Goal: Task Accomplishment & Management: Manage account settings

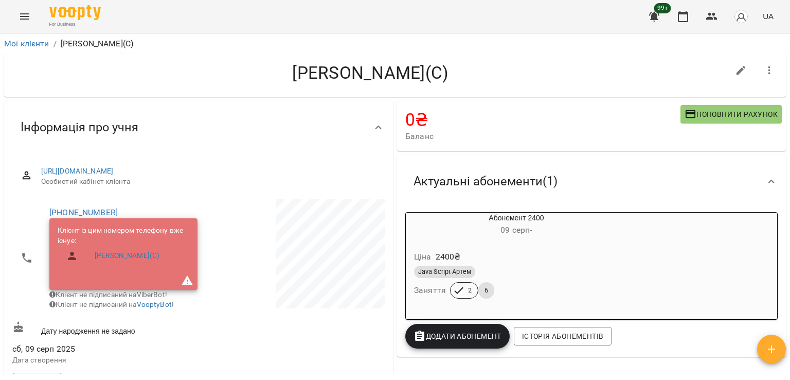
click at [19, 14] on icon "Menu" at bounding box center [25, 16] width 12 height 12
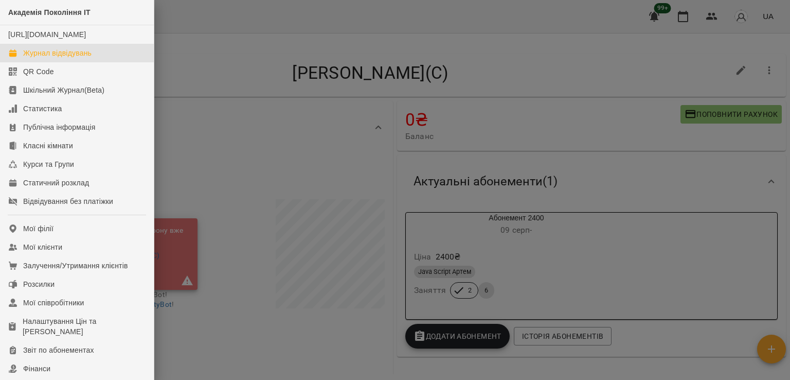
click at [64, 58] on div "Журнал відвідувань" at bounding box center [57, 53] width 68 height 10
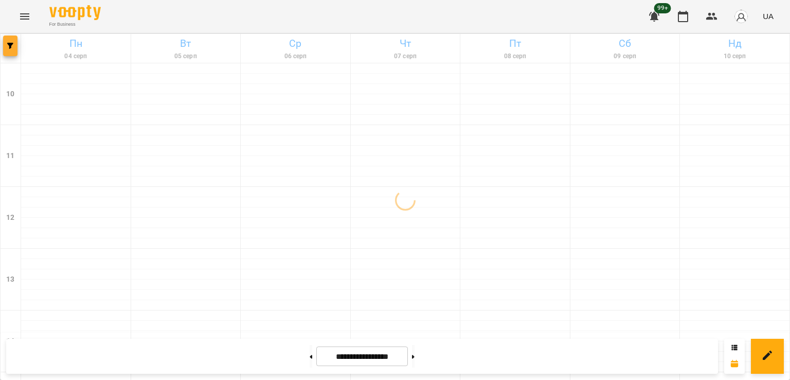
click at [10, 44] on icon "button" at bounding box center [10, 46] width 6 height 6
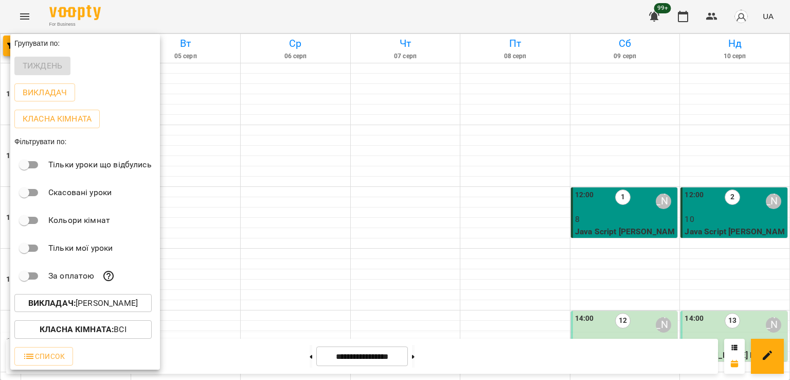
click at [95, 307] on p "Викладач : [PERSON_NAME]" at bounding box center [83, 303] width 110 height 12
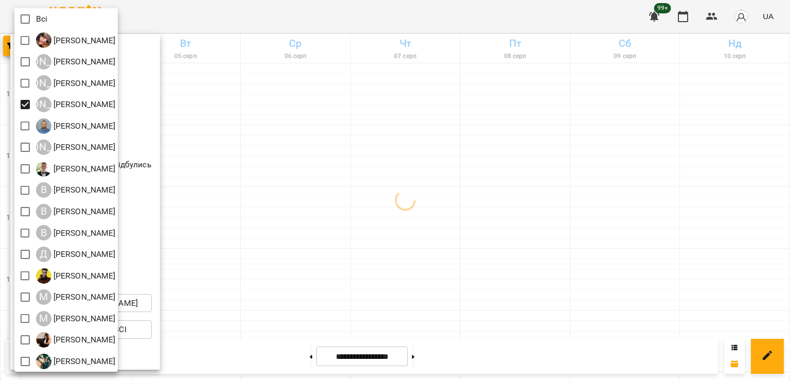
click at [357, 181] on div at bounding box center [395, 190] width 790 height 380
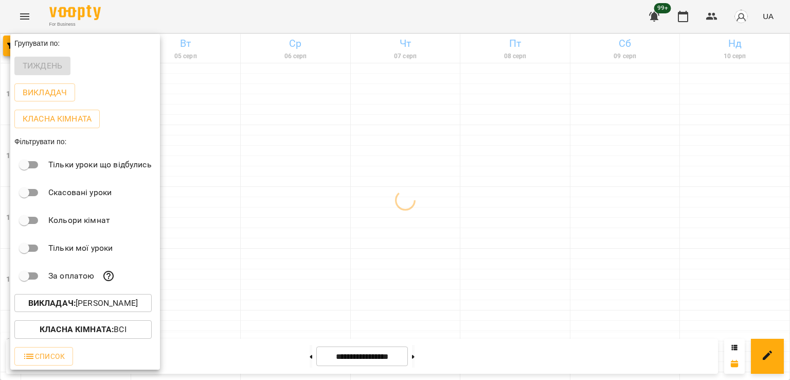
click at [398, 210] on div at bounding box center [395, 190] width 790 height 380
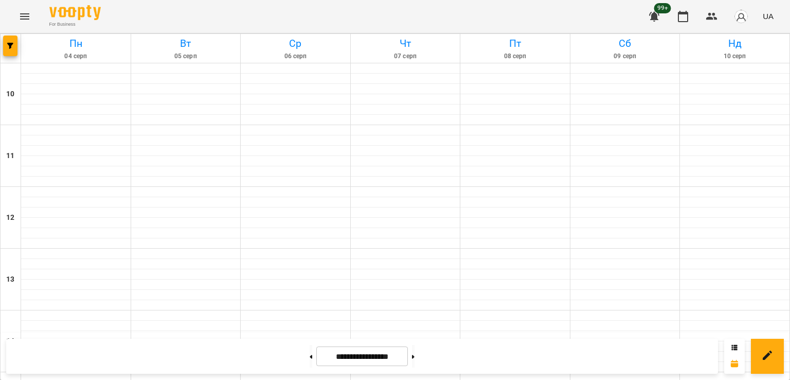
scroll to position [103, 0]
click at [415, 353] on button at bounding box center [413, 356] width 3 height 23
type input "**********"
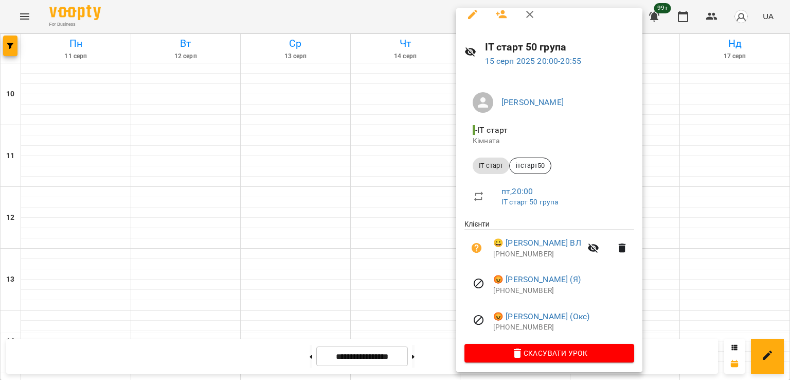
scroll to position [14, 0]
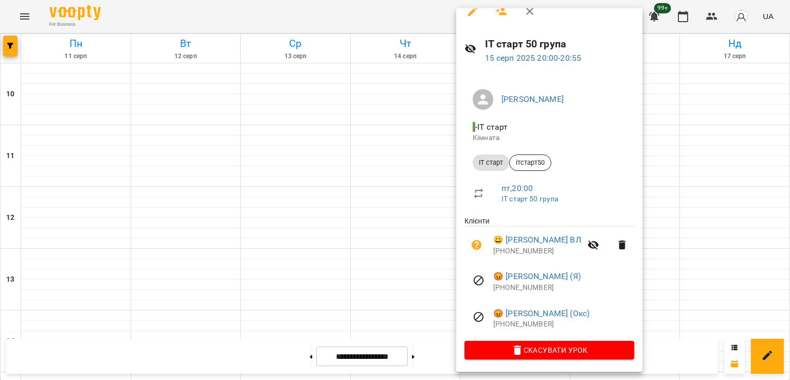
click at [401, 237] on div at bounding box center [395, 190] width 790 height 380
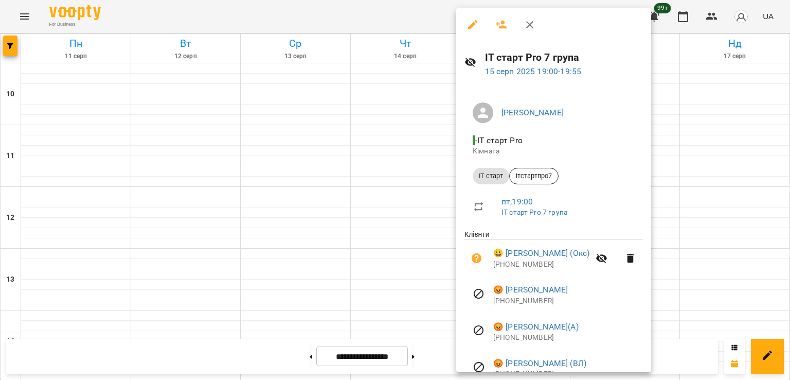
click at [406, 208] on div at bounding box center [395, 190] width 790 height 380
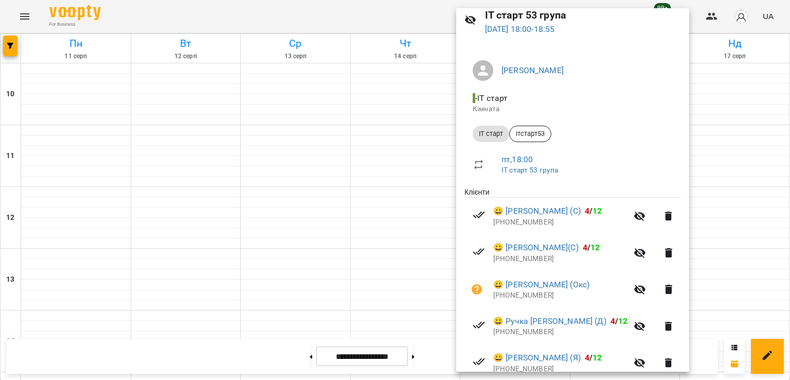
scroll to position [88, 0]
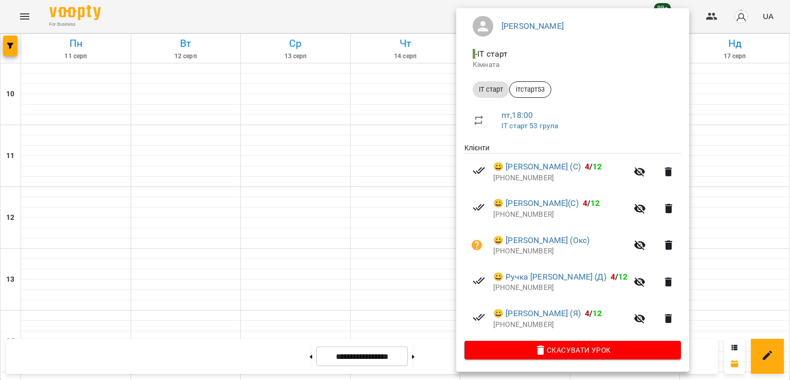
drag, startPoint x: 384, startPoint y: 224, endPoint x: 267, endPoint y: 301, distance: 140.0
click at [383, 224] on div at bounding box center [395, 190] width 790 height 380
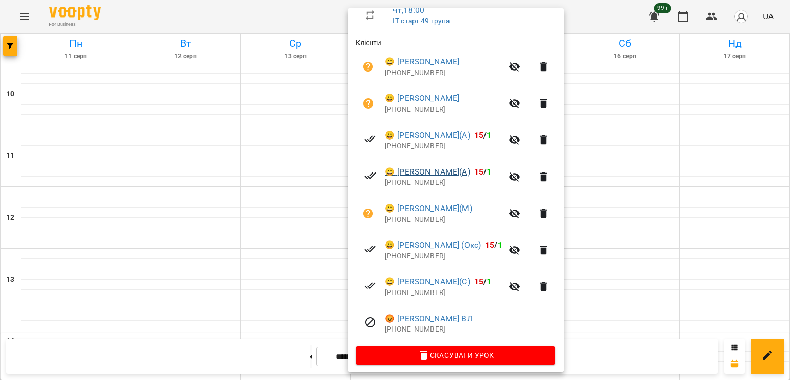
scroll to position [198, 0]
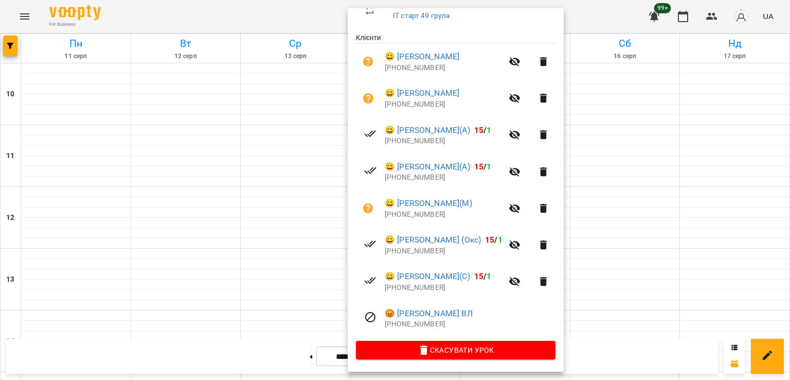
click at [264, 196] on div at bounding box center [395, 190] width 790 height 380
